Goal: Task Accomplishment & Management: Manage account settings

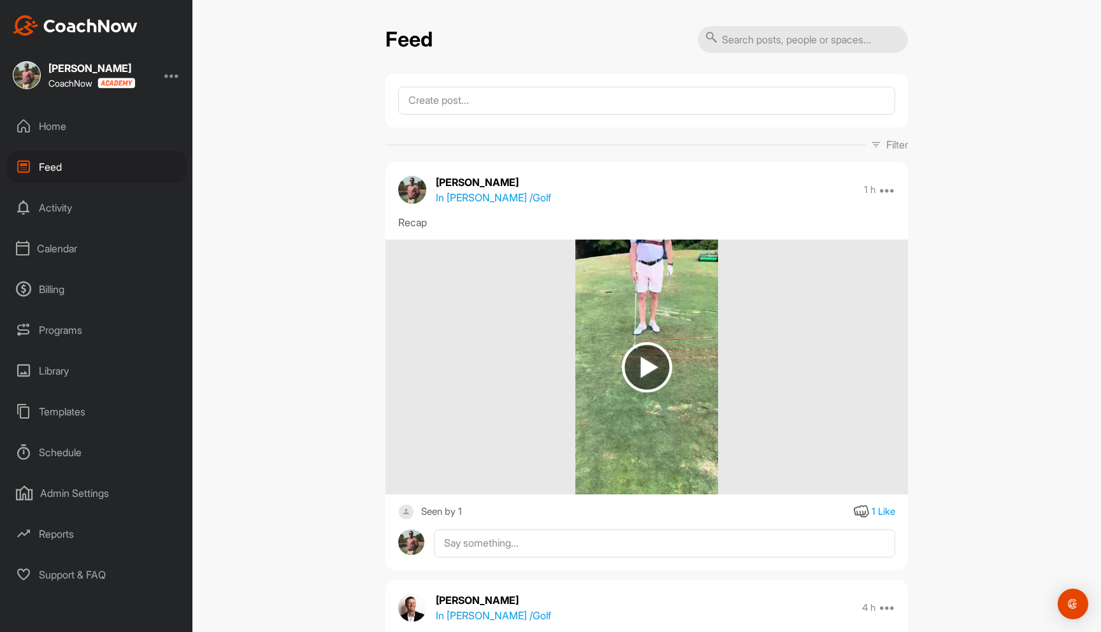
click at [78, 252] on div "Calendar" at bounding box center [97, 248] width 180 height 32
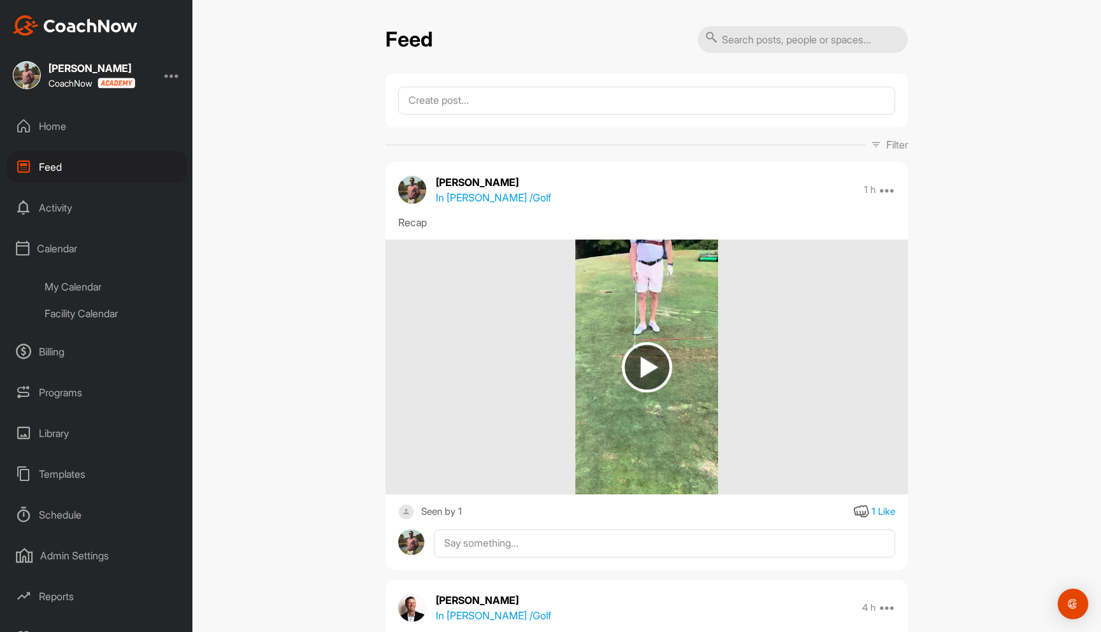
click at [82, 290] on div "My Calendar" at bounding box center [111, 286] width 151 height 27
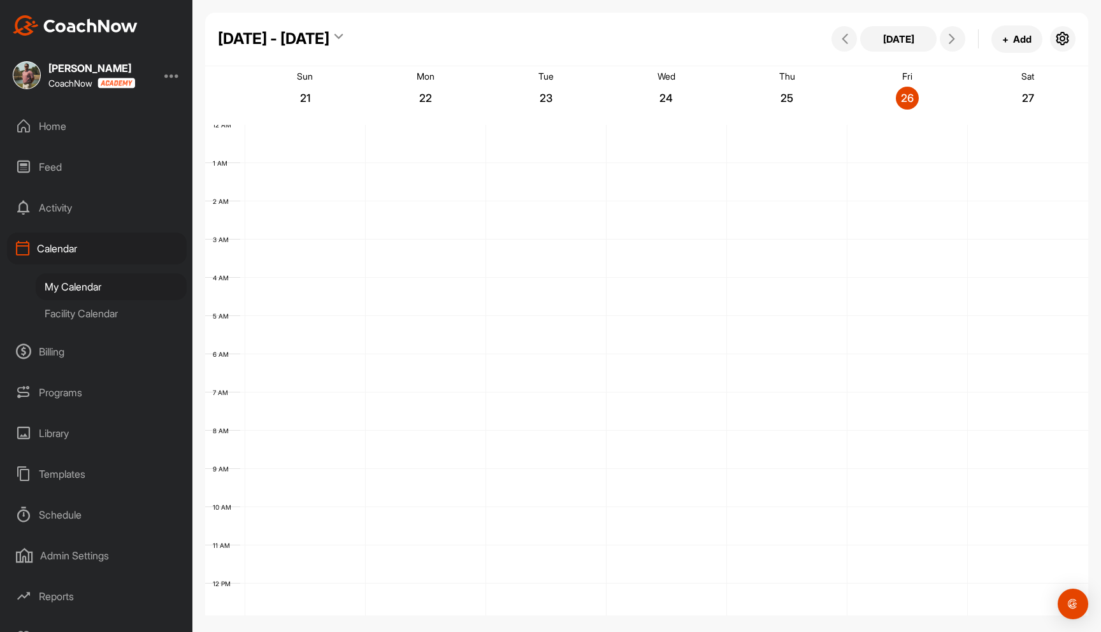
scroll to position [220, 0]
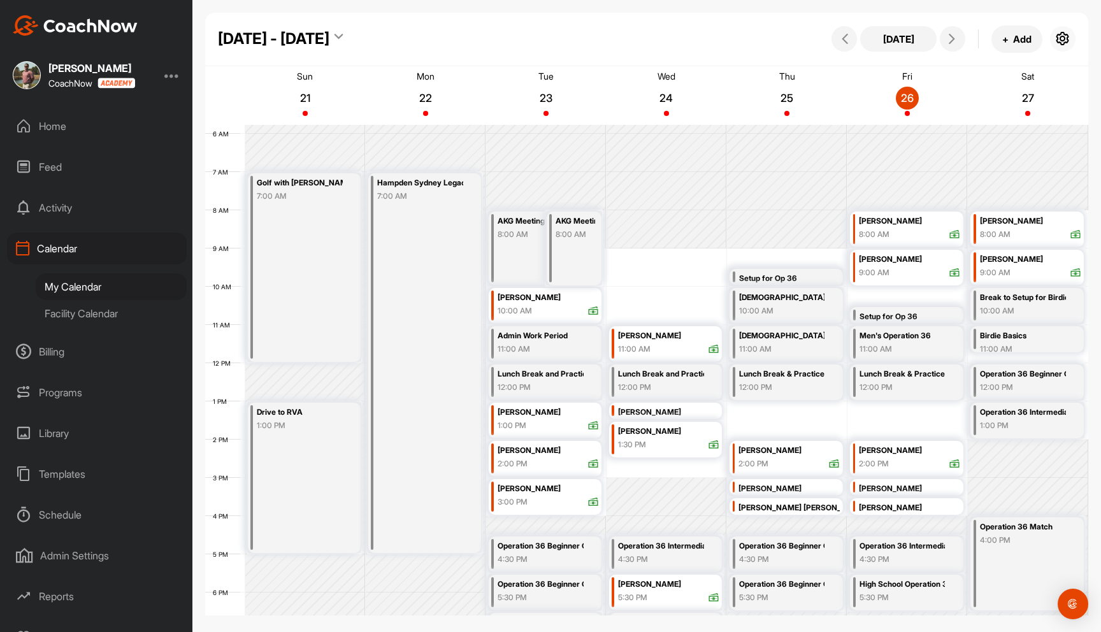
click at [1059, 34] on icon "button" at bounding box center [1062, 38] width 15 height 15
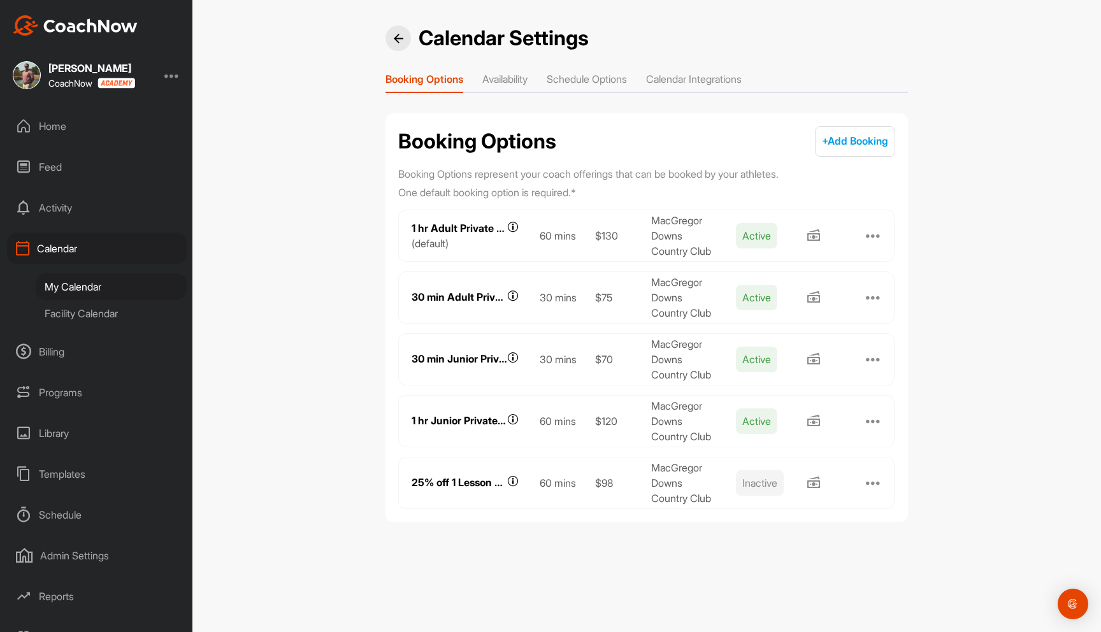
click at [730, 78] on li "Calendar Integrations" at bounding box center [694, 81] width 96 height 20
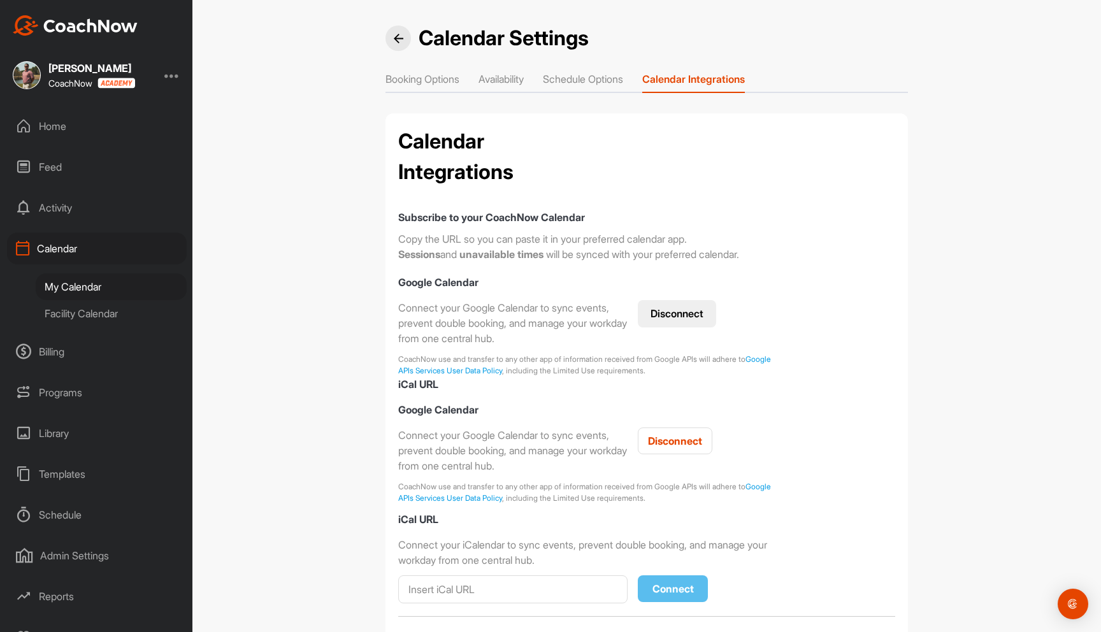
click at [524, 82] on li "Availability" at bounding box center [500, 81] width 45 height 20
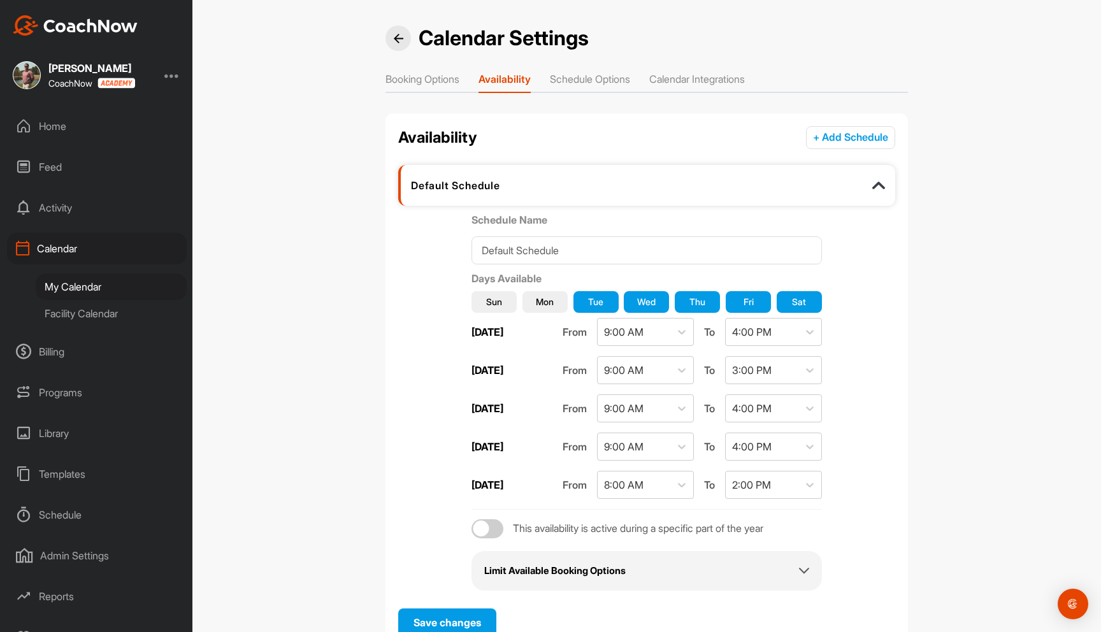
click at [425, 81] on li "Booking Options" at bounding box center [422, 81] width 74 height 20
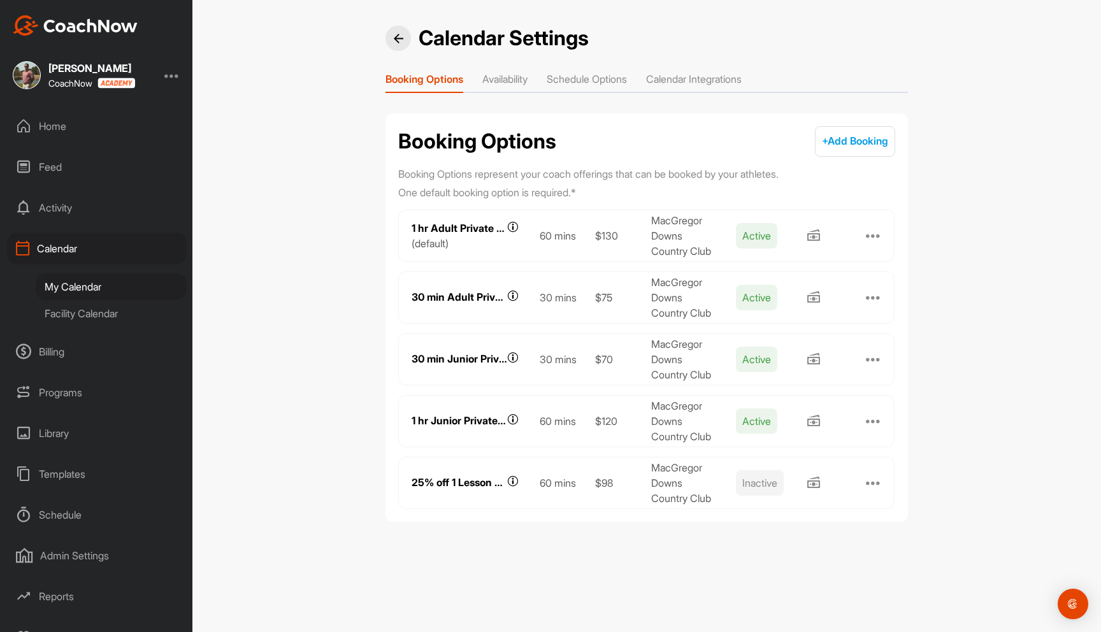
click at [604, 78] on li "Schedule Options" at bounding box center [586, 81] width 80 height 20
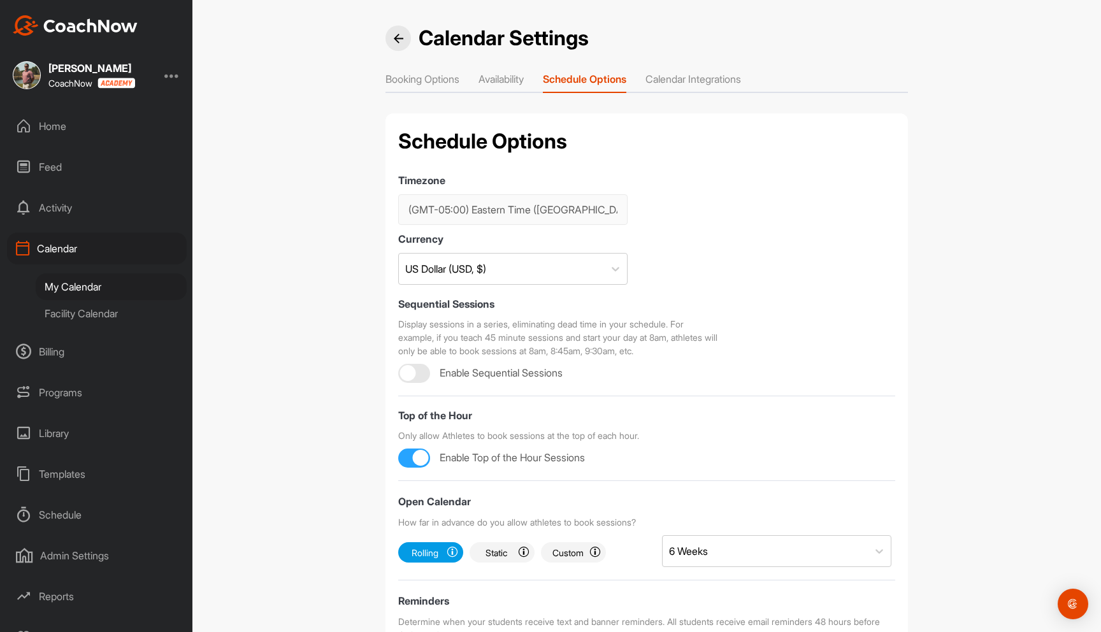
click at [513, 76] on li "Availability" at bounding box center [500, 81] width 45 height 20
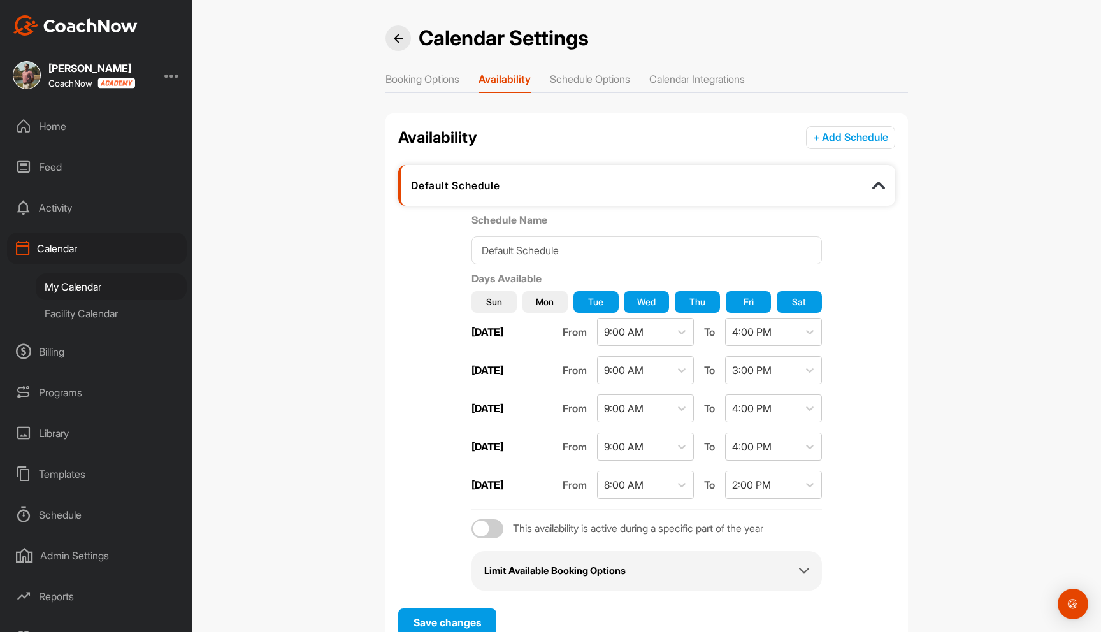
click at [446, 77] on li "Booking Options" at bounding box center [422, 81] width 74 height 20
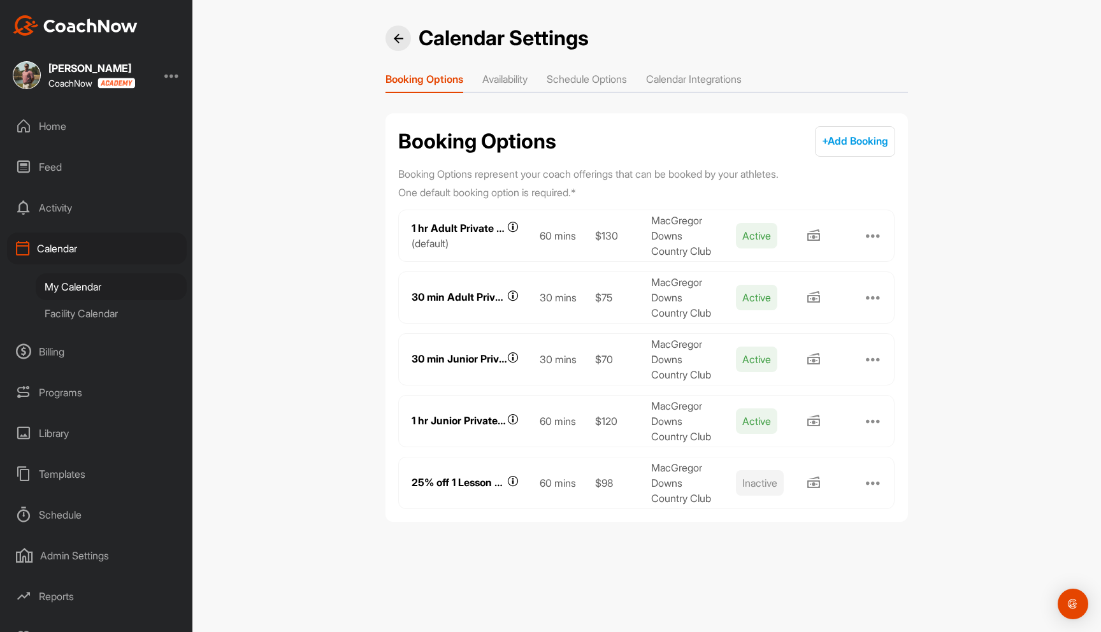
click at [693, 78] on li "Calendar Integrations" at bounding box center [694, 81] width 96 height 20
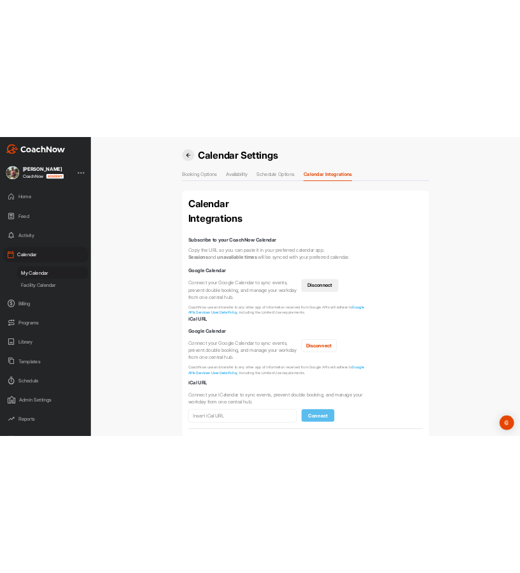
scroll to position [170, 0]
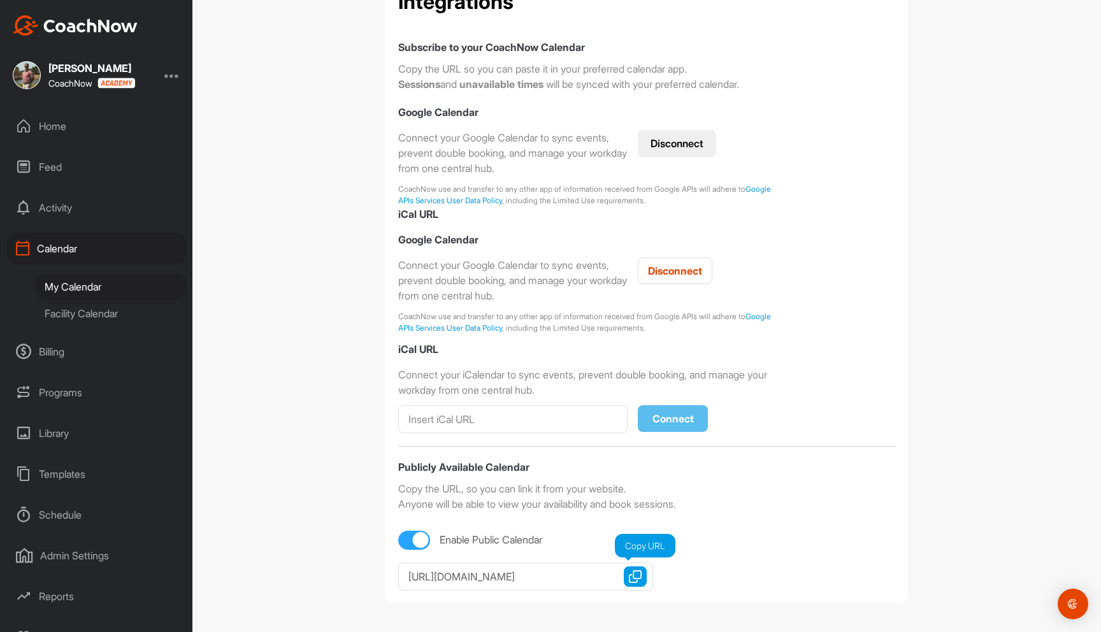
click at [635, 579] on img "button" at bounding box center [635, 576] width 13 height 13
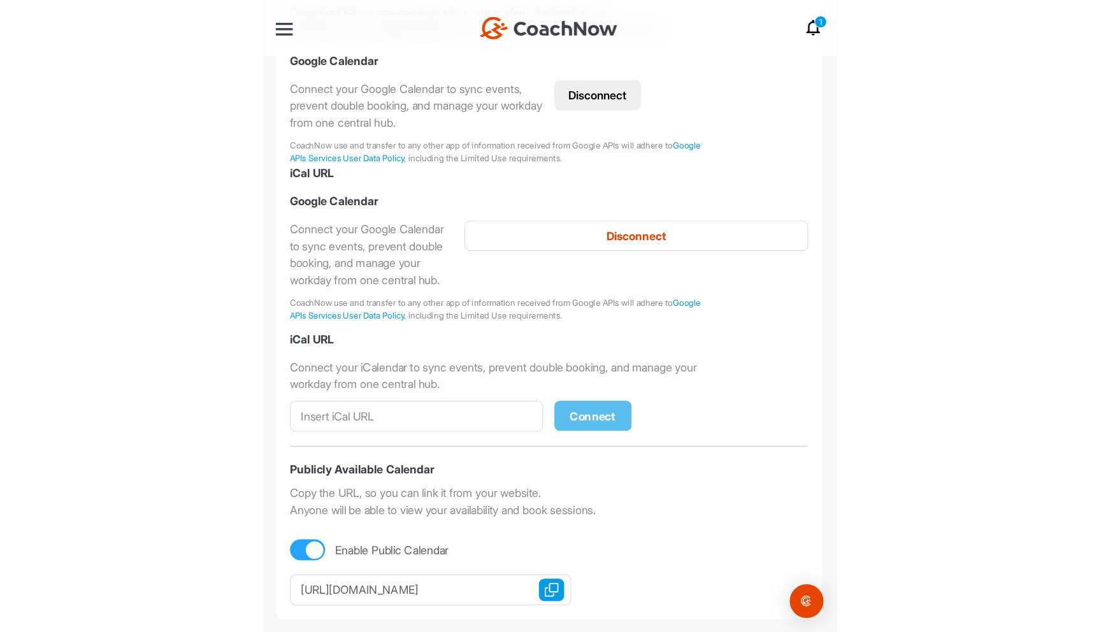
scroll to position [264, 0]
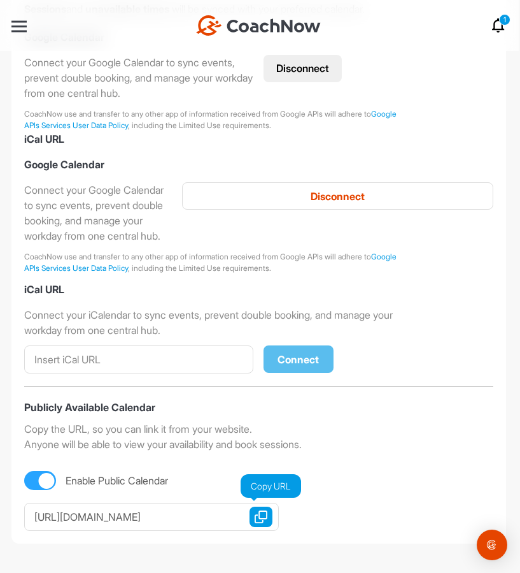
click at [262, 517] on img "button" at bounding box center [261, 516] width 13 height 13
click at [498, 24] on icon at bounding box center [498, 25] width 15 height 15
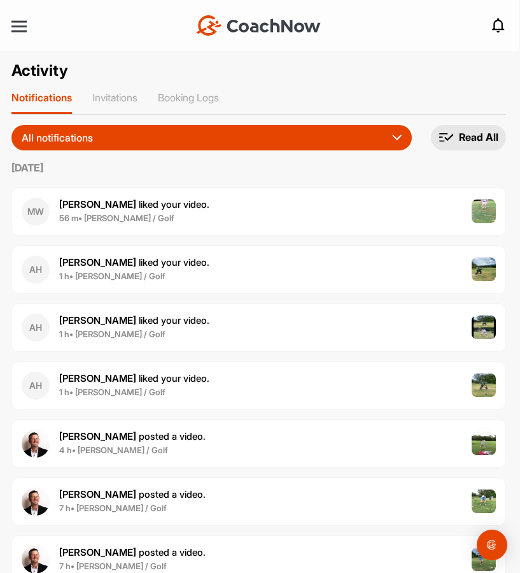
click at [193, 101] on p "Booking Logs" at bounding box center [188, 97] width 61 height 13
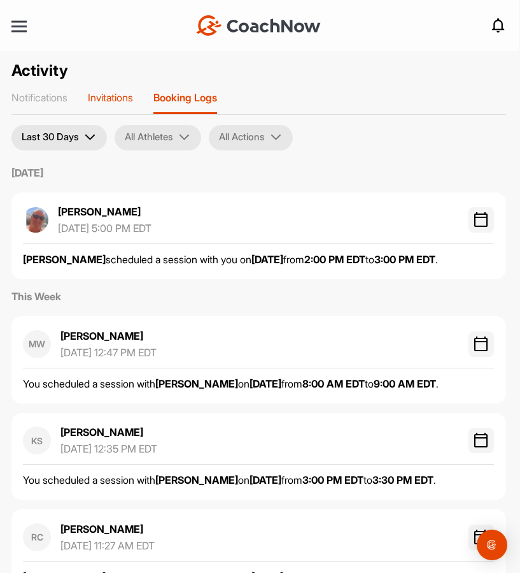
click at [97, 106] on div "Invitations" at bounding box center [110, 102] width 45 height 23
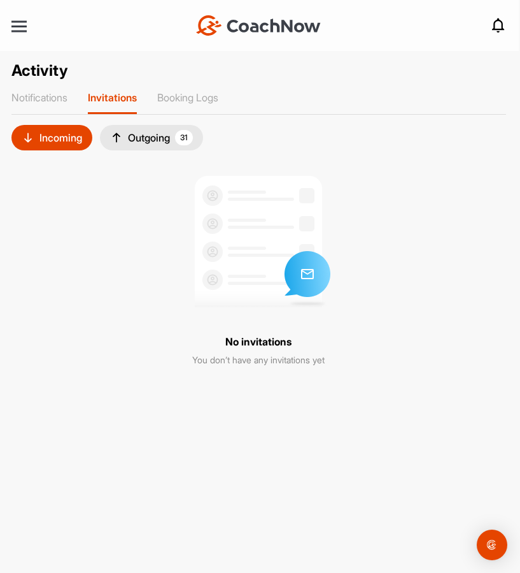
click at [128, 128] on div "Outgoing 31" at bounding box center [151, 137] width 103 height 25
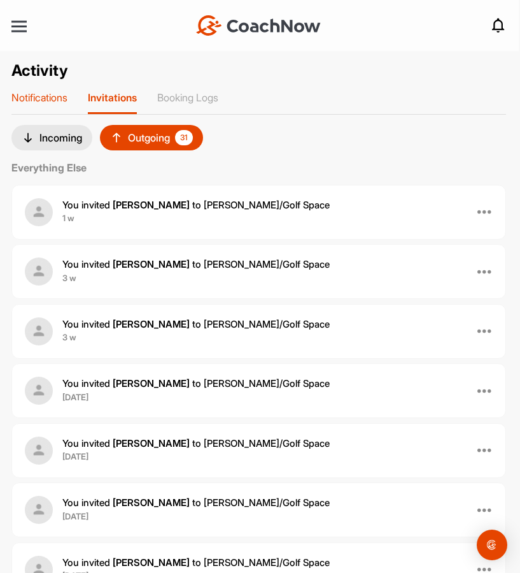
click at [59, 103] on p "Notifications" at bounding box center [39, 97] width 56 height 13
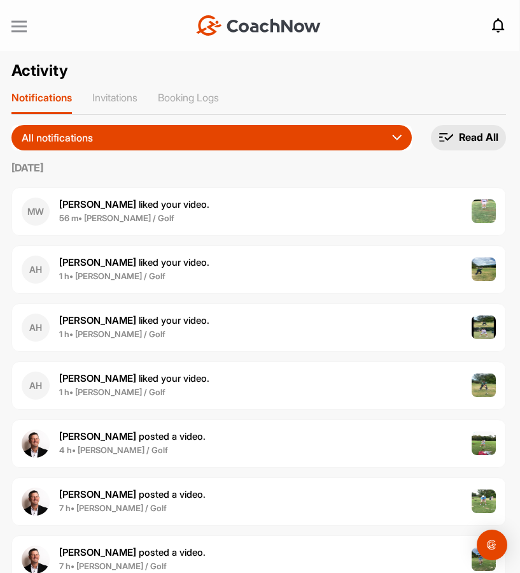
click at [22, 23] on div at bounding box center [18, 27] width 15 height 10
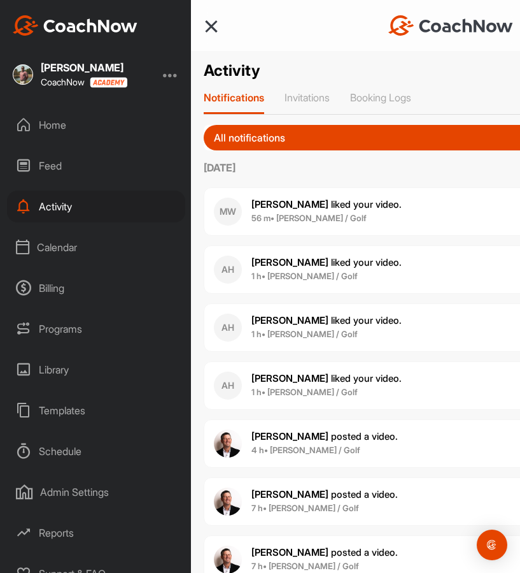
click at [65, 123] on div "Home" at bounding box center [96, 125] width 178 height 32
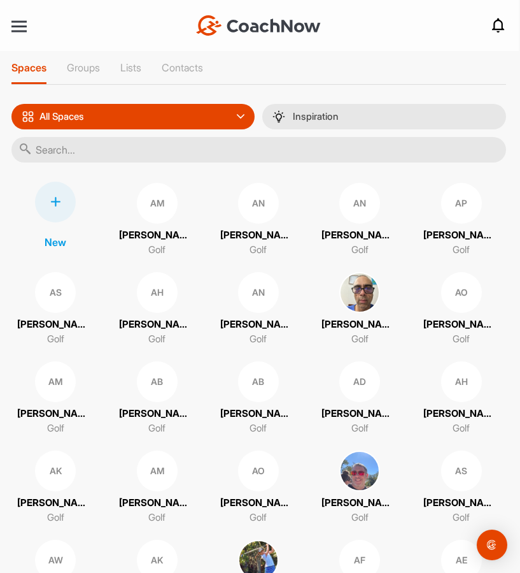
click at [174, 141] on input "text" at bounding box center [258, 149] width 495 height 25
type input "[PERSON_NAME]"
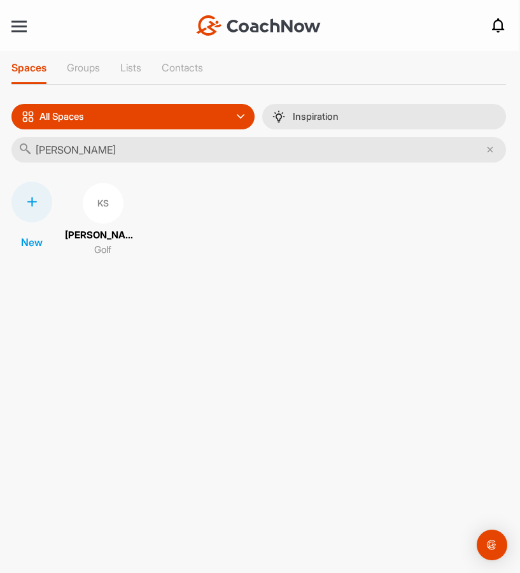
click at [110, 222] on span "KS" at bounding box center [103, 203] width 41 height 41
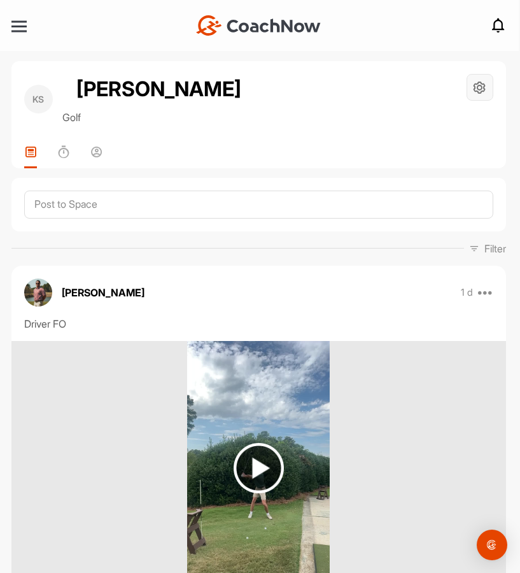
click at [476, 87] on icon at bounding box center [480, 87] width 15 height 15
click at [459, 122] on li "Space Settings" at bounding box center [442, 123] width 104 height 41
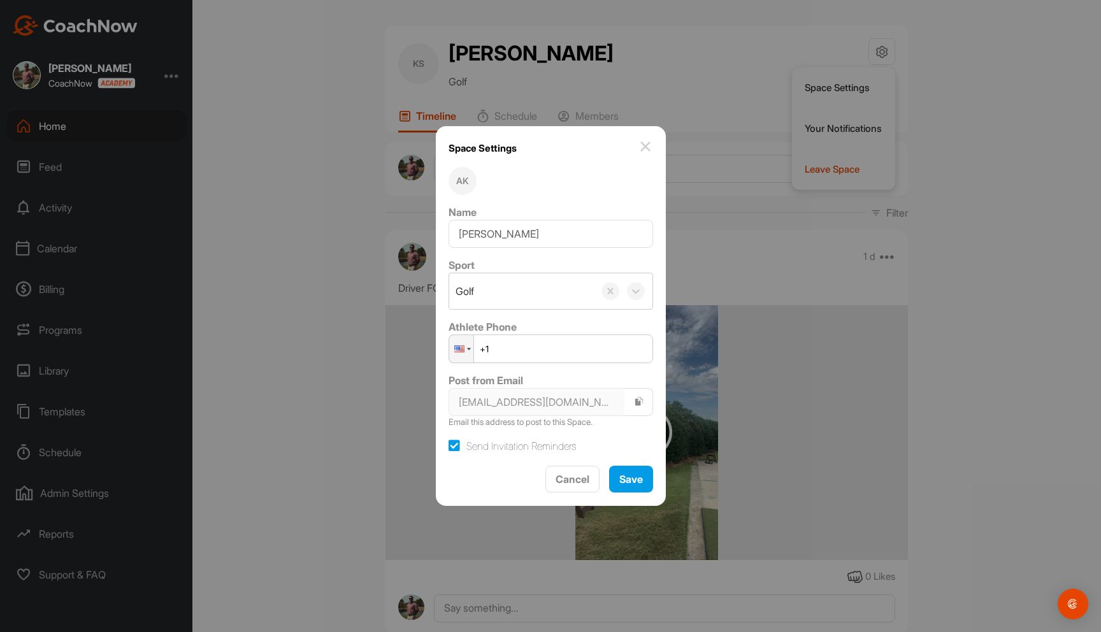
click at [471, 179] on div "AK" at bounding box center [462, 181] width 28 height 28
click at [621, 481] on span "Save" at bounding box center [631, 479] width 24 height 13
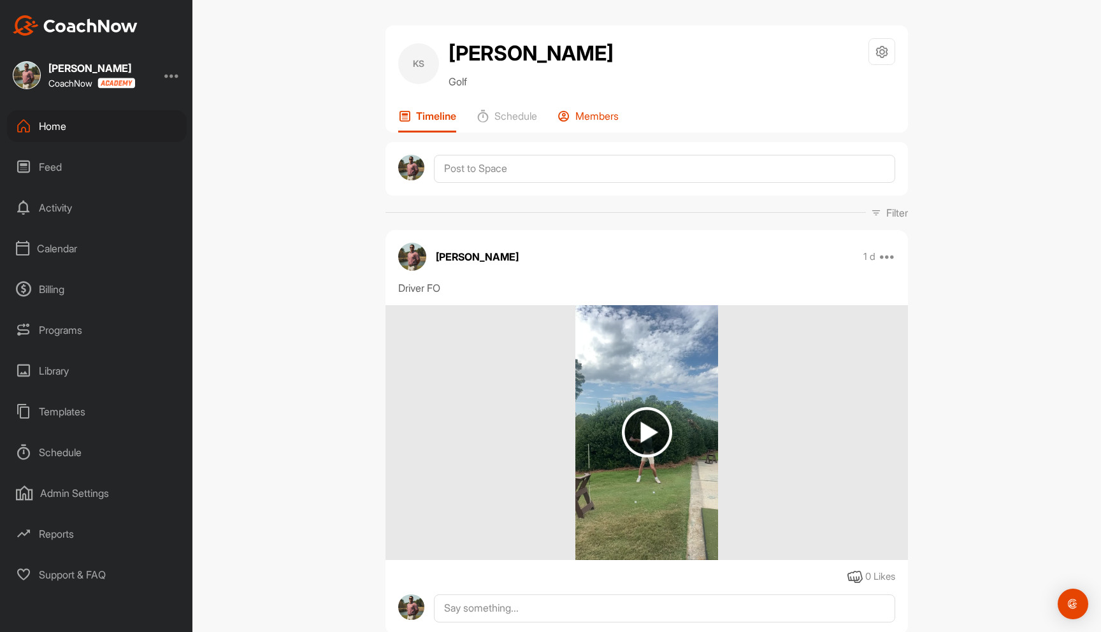
click at [592, 114] on p "Members" at bounding box center [596, 116] width 43 height 13
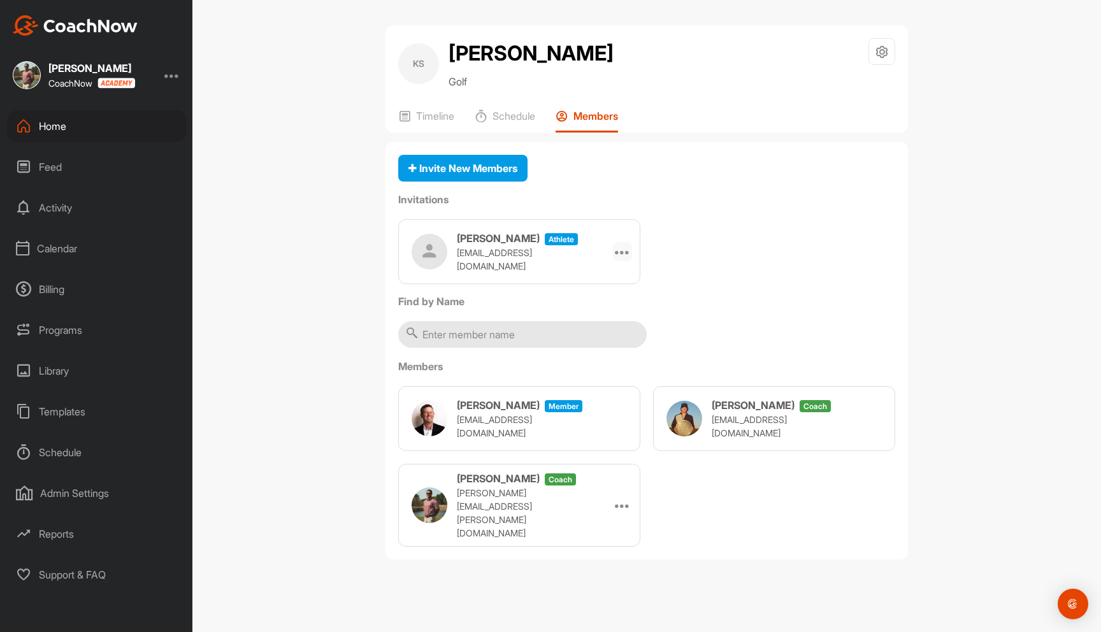
click at [623, 251] on icon at bounding box center [622, 251] width 15 height 15
click at [606, 288] on li "Re-send" at bounding box center [598, 287] width 68 height 40
click at [624, 253] on icon at bounding box center [622, 251] width 15 height 15
click at [616, 286] on li "Re-send" at bounding box center [598, 287] width 68 height 40
click at [57, 125] on div "Home" at bounding box center [97, 126] width 180 height 32
